Goal: Find specific page/section: Find specific page/section

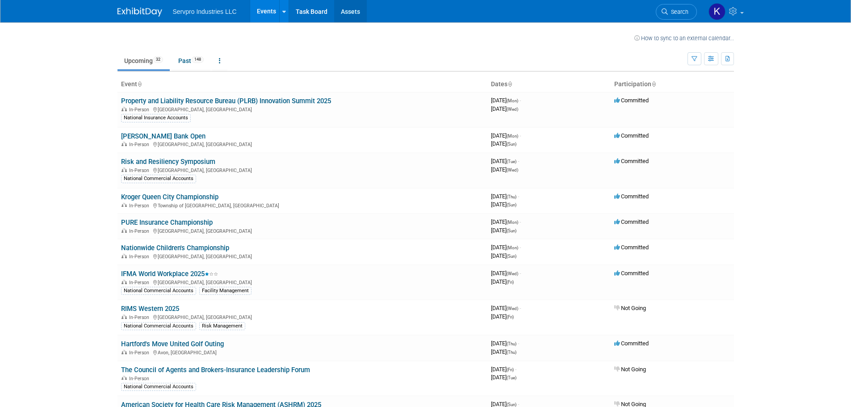
click at [353, 7] on link "Assets" at bounding box center [350, 11] width 33 height 22
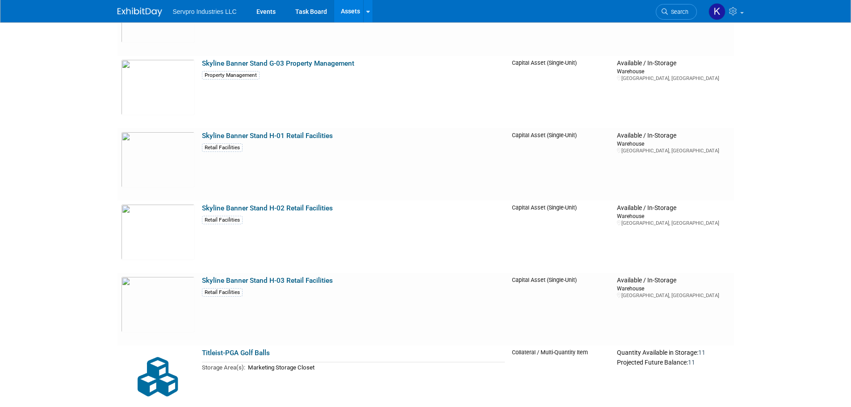
scroll to position [5316, 0]
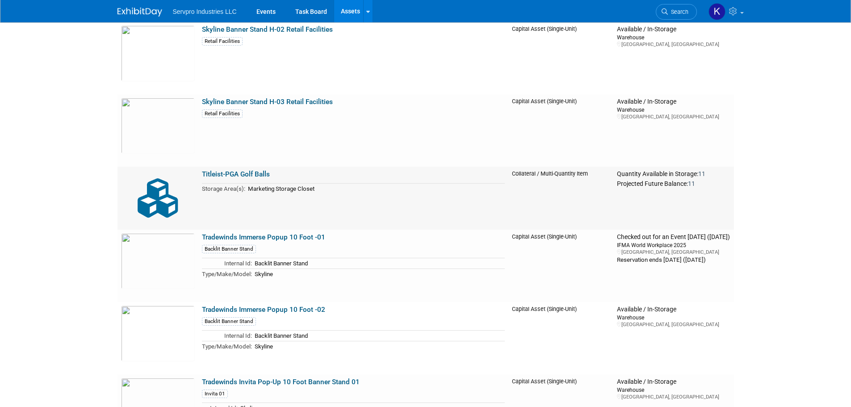
click at [244, 175] on link "Titleist-PGA Golf Balls" at bounding box center [236, 174] width 68 height 8
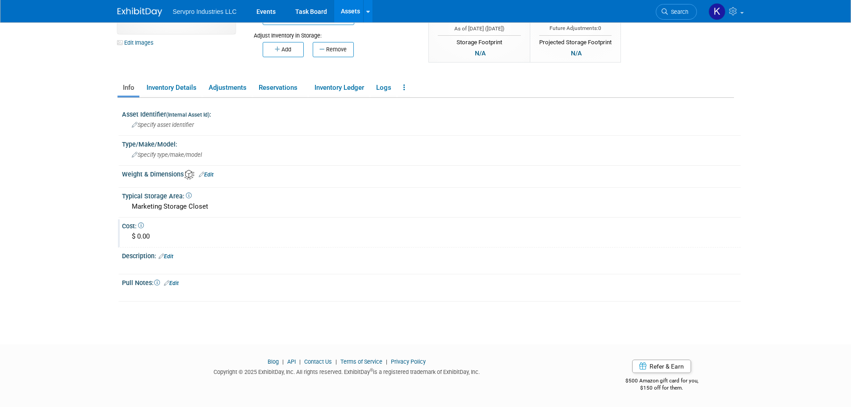
scroll to position [44, 0]
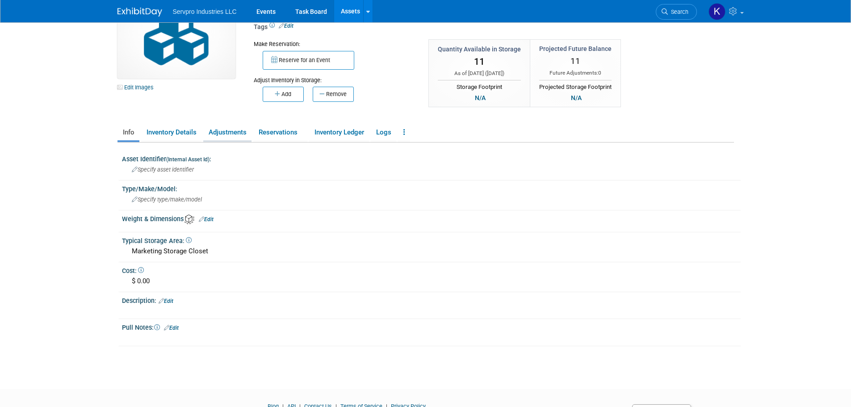
click at [220, 129] on link "Adjustments" at bounding box center [227, 133] width 48 height 16
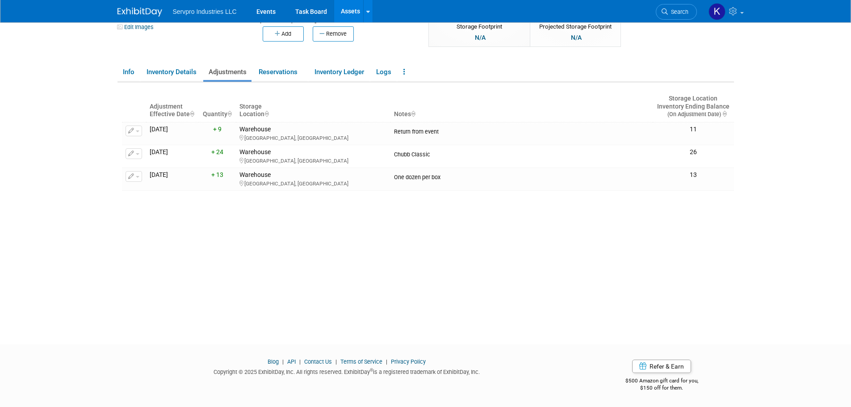
scroll to position [0, 0]
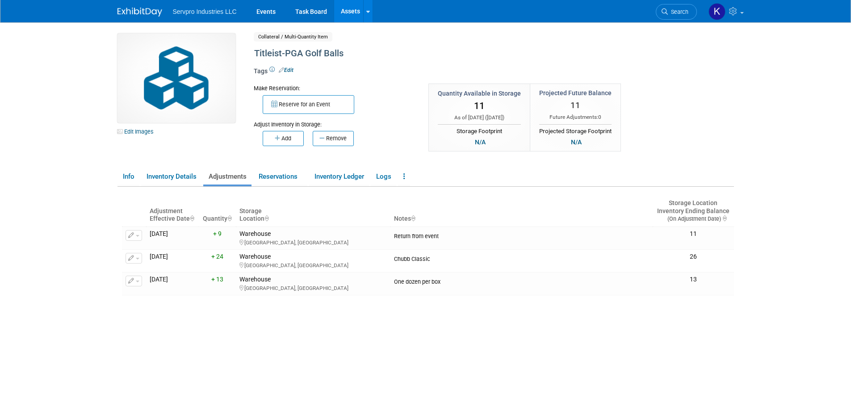
click at [351, 14] on link "Assets" at bounding box center [350, 11] width 33 height 22
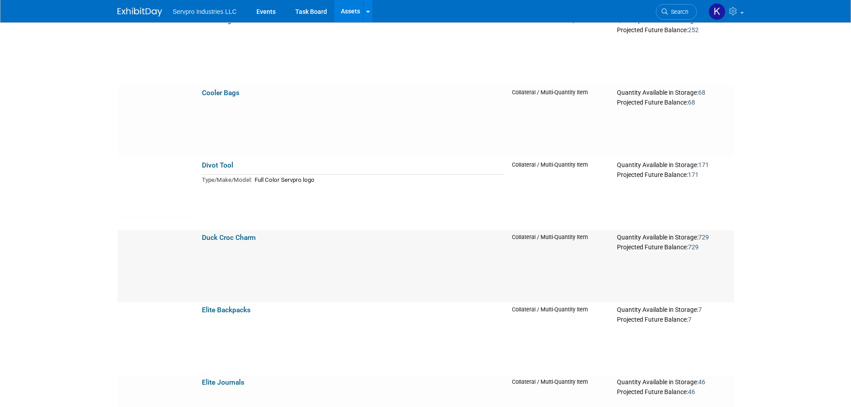
scroll to position [625, 0]
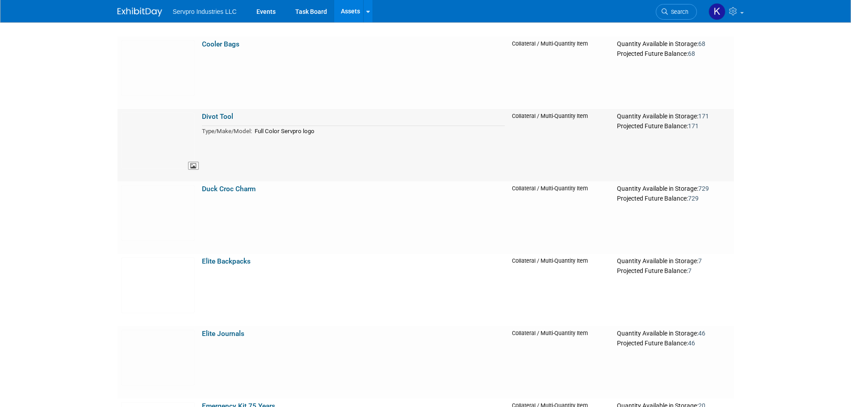
click at [145, 135] on img at bounding box center [158, 141] width 74 height 56
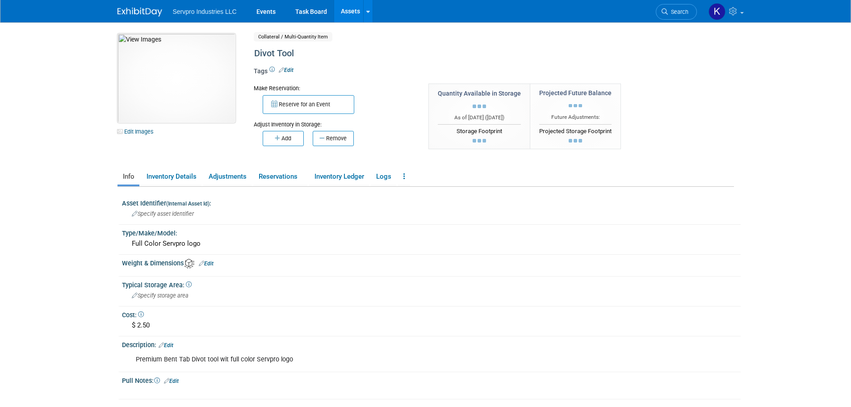
click at [168, 84] on img at bounding box center [176, 78] width 118 height 89
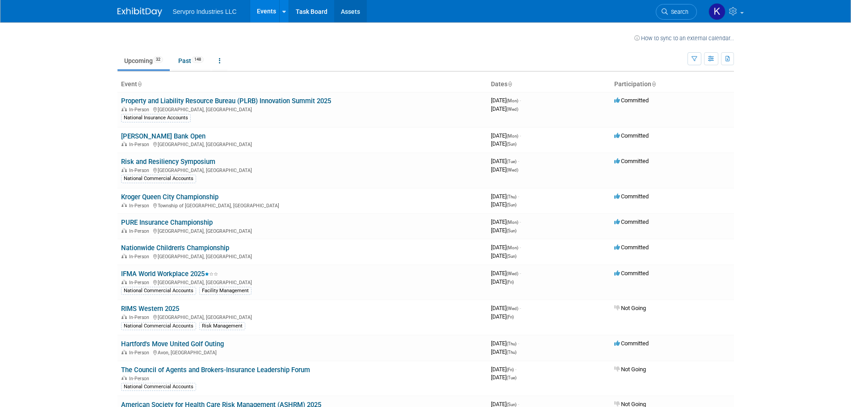
click at [354, 9] on link "Assets" at bounding box center [350, 11] width 33 height 22
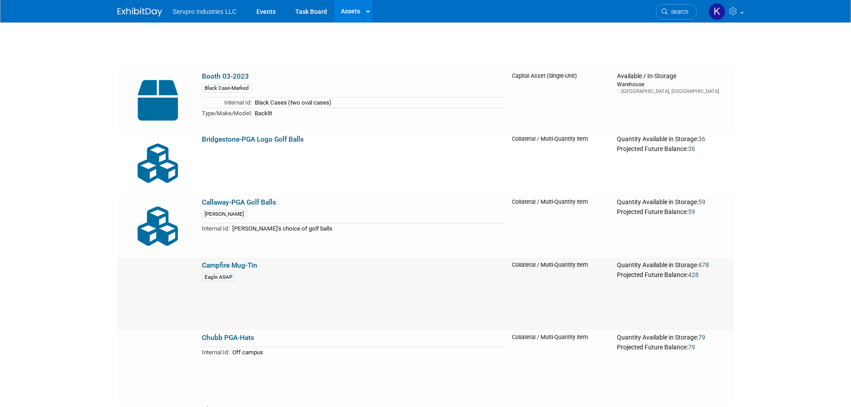
scroll to position [179, 0]
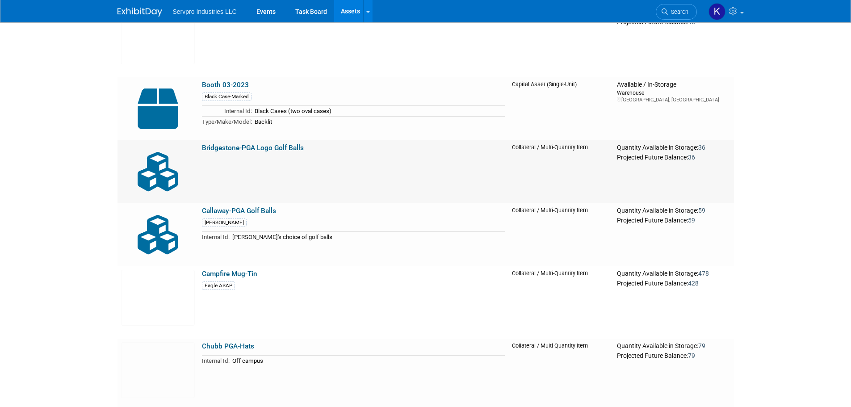
click at [264, 153] on td "Bridgestone-PGA Logo Golf Balls" at bounding box center [353, 171] width 310 height 63
click at [263, 150] on link "Bridgestone-PGA Logo Golf Balls" at bounding box center [253, 148] width 102 height 8
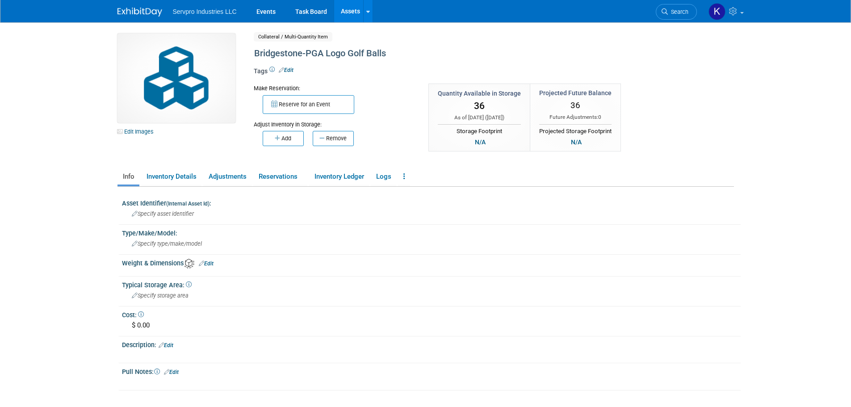
click at [351, 13] on link "Assets" at bounding box center [350, 11] width 33 height 22
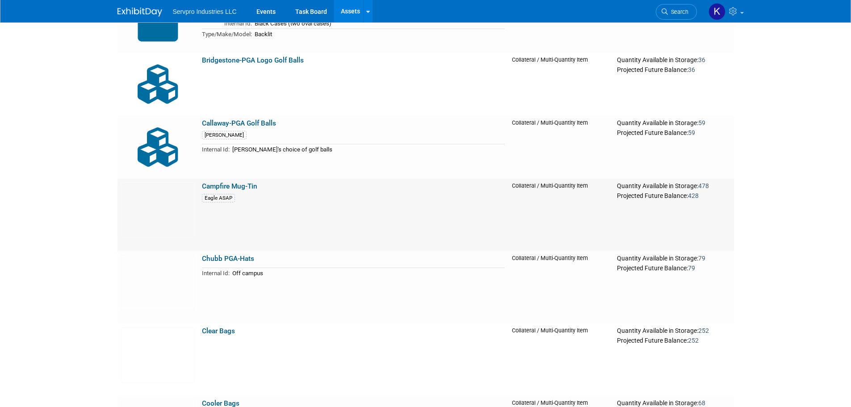
scroll to position [268, 0]
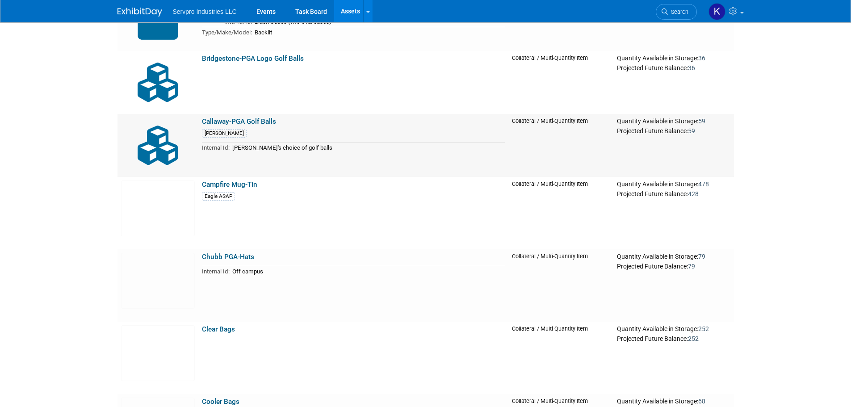
click at [263, 118] on link "Callaway-PGA Golf Balls" at bounding box center [239, 121] width 74 height 8
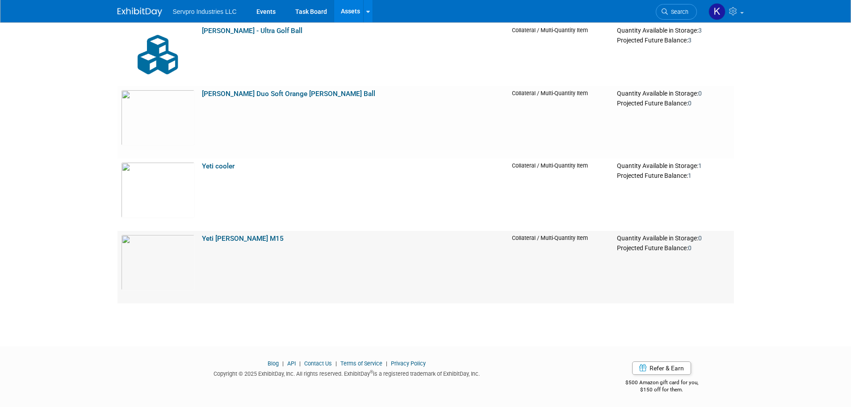
scroll to position [6175, 0]
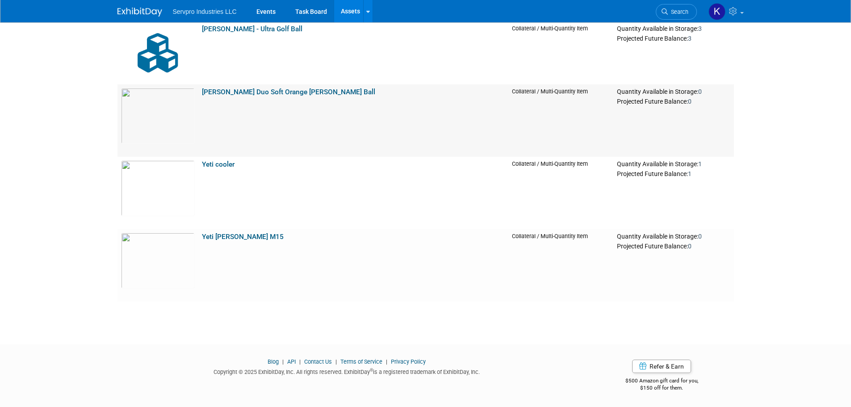
click at [278, 93] on link "Wilson Duo Soft Orange Mulligan Ball" at bounding box center [288, 92] width 173 height 8
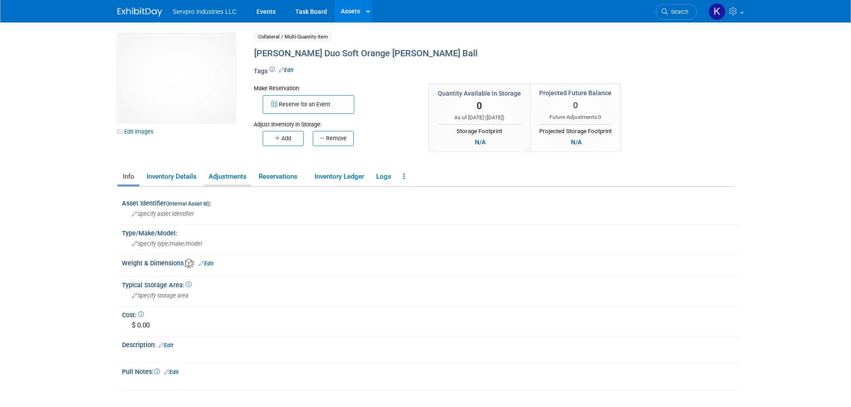
click at [236, 173] on link "Adjustments" at bounding box center [227, 177] width 48 height 16
